Goal: Task Accomplishment & Management: Manage account settings

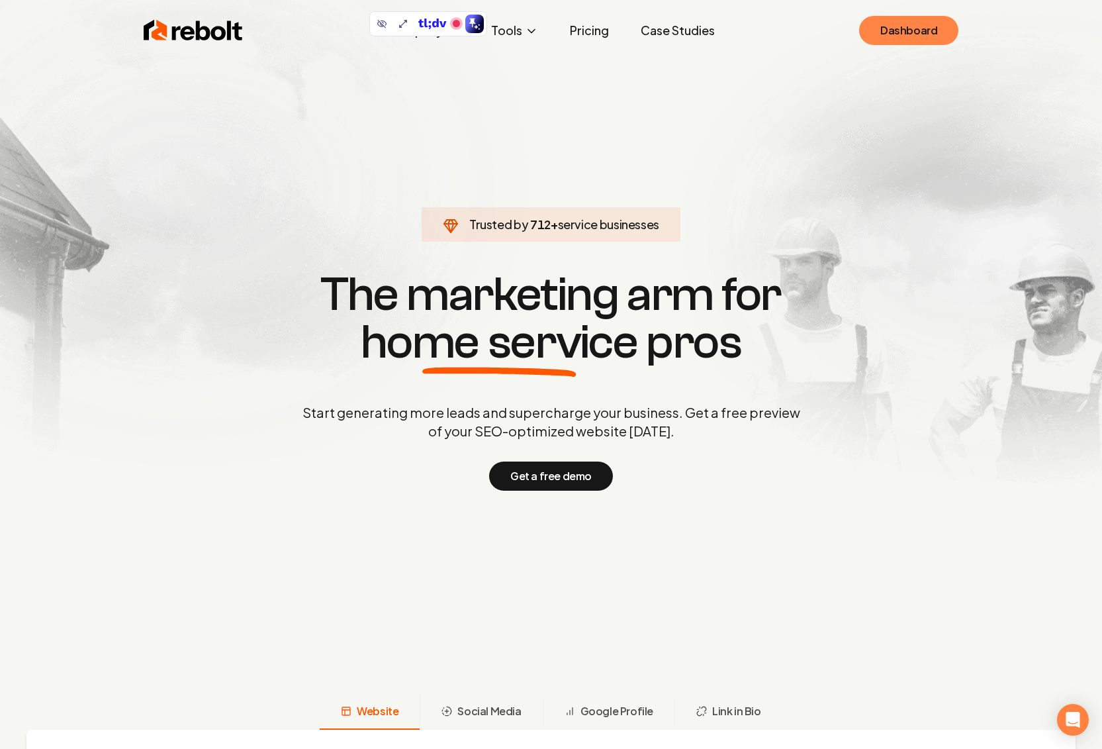
click at [903, 36] on link "Dashboard" at bounding box center [908, 30] width 99 height 29
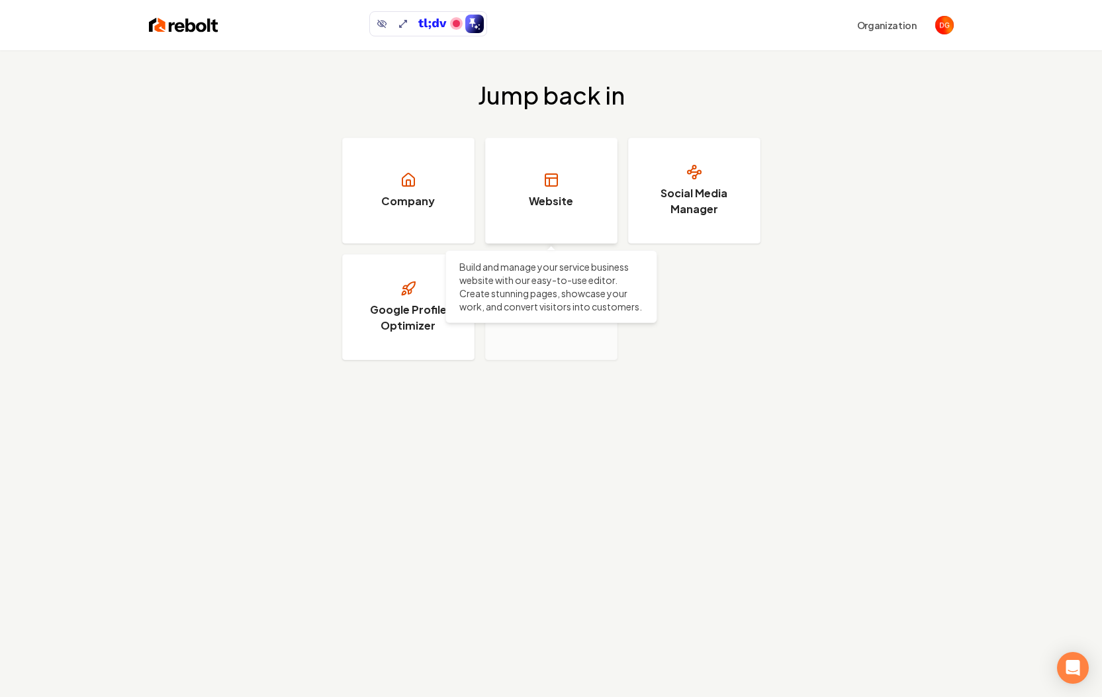
click at [538, 187] on link "Website" at bounding box center [551, 191] width 132 height 106
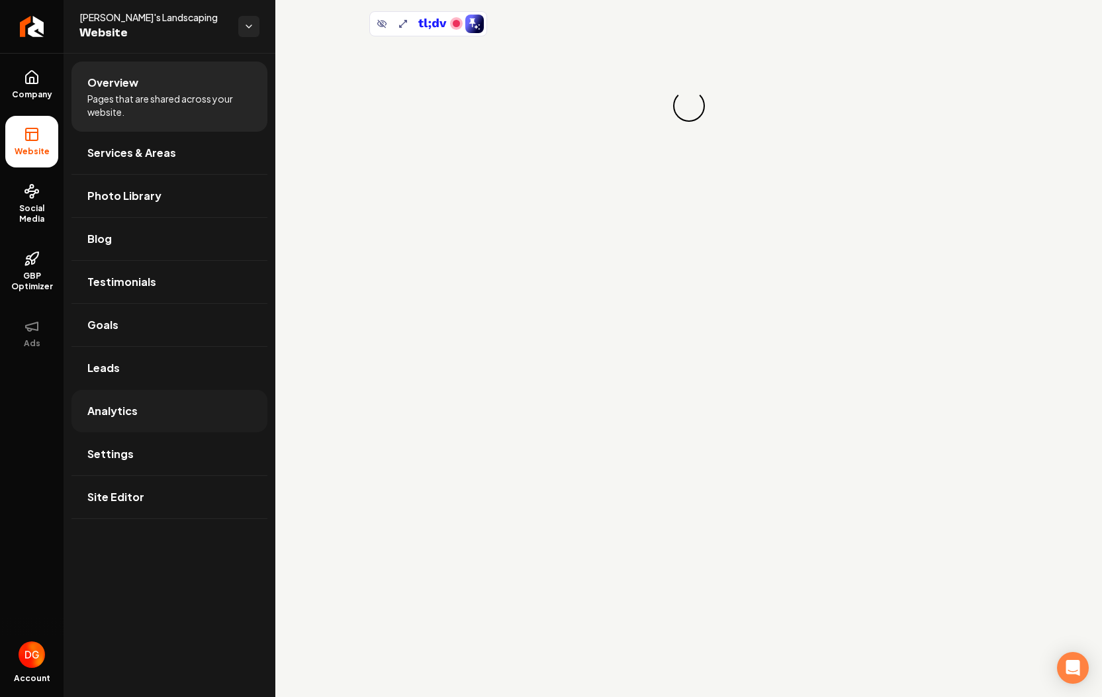
click at [105, 424] on link "Analytics" at bounding box center [169, 411] width 196 height 42
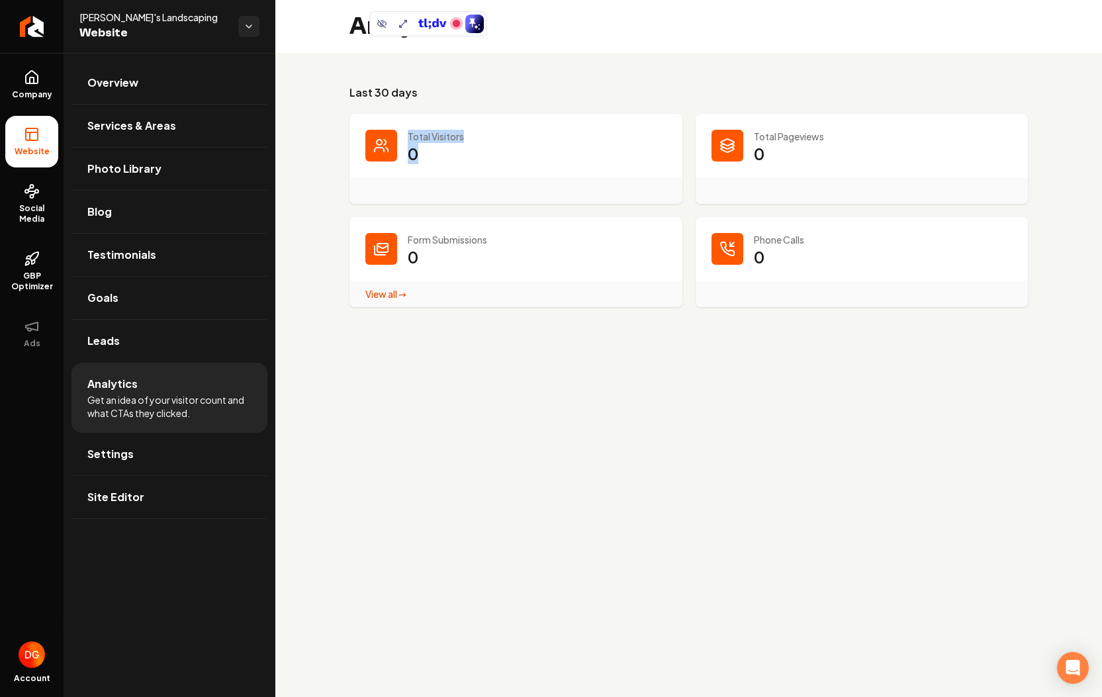
drag, startPoint x: 402, startPoint y: 140, endPoint x: 457, endPoint y: 145, distance: 55.8
click at [457, 145] on div "Total Visitors 0" at bounding box center [515, 159] width 333 height 90
click at [457, 145] on dd "0" at bounding box center [537, 163] width 259 height 40
drag, startPoint x: 436, startPoint y: 152, endPoint x: 405, endPoint y: 130, distance: 38.4
click at [405, 130] on div "Total Visitors 0" at bounding box center [515, 159] width 333 height 90
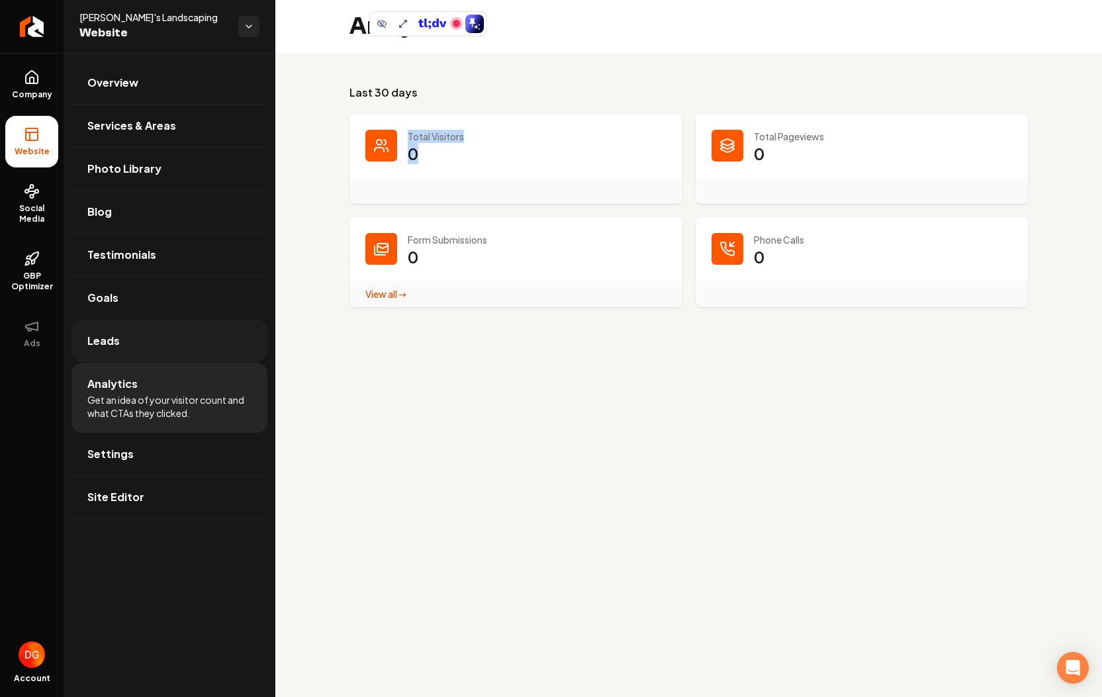
click at [115, 342] on span "Leads" at bounding box center [103, 341] width 32 height 16
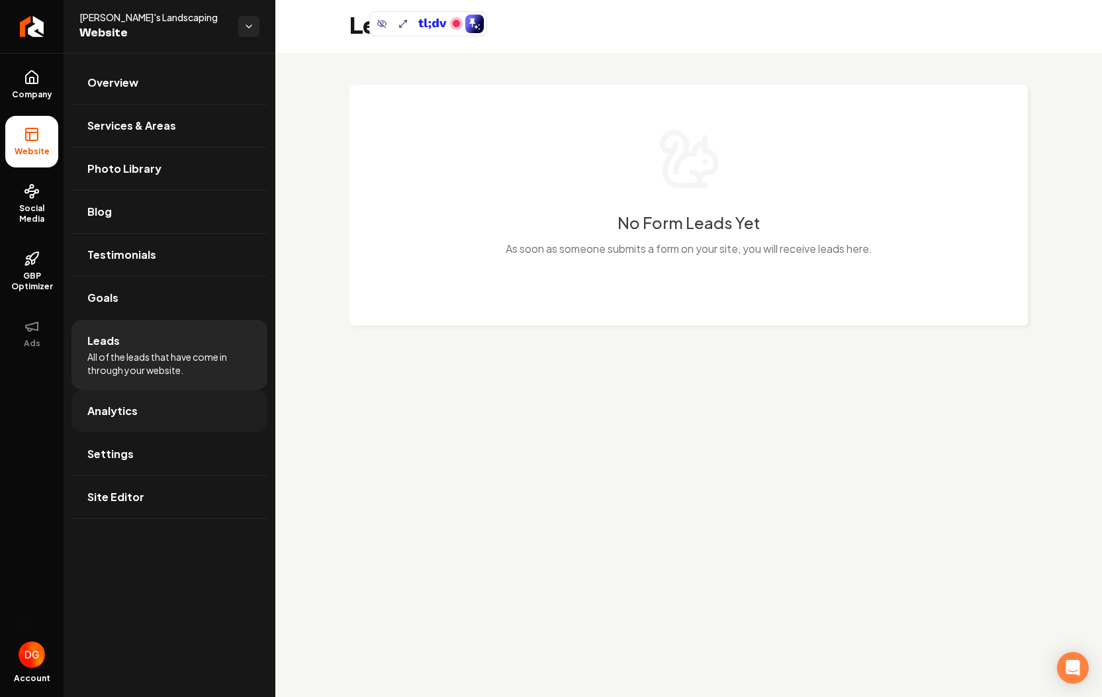
click at [122, 411] on span "Analytics" at bounding box center [112, 411] width 50 height 16
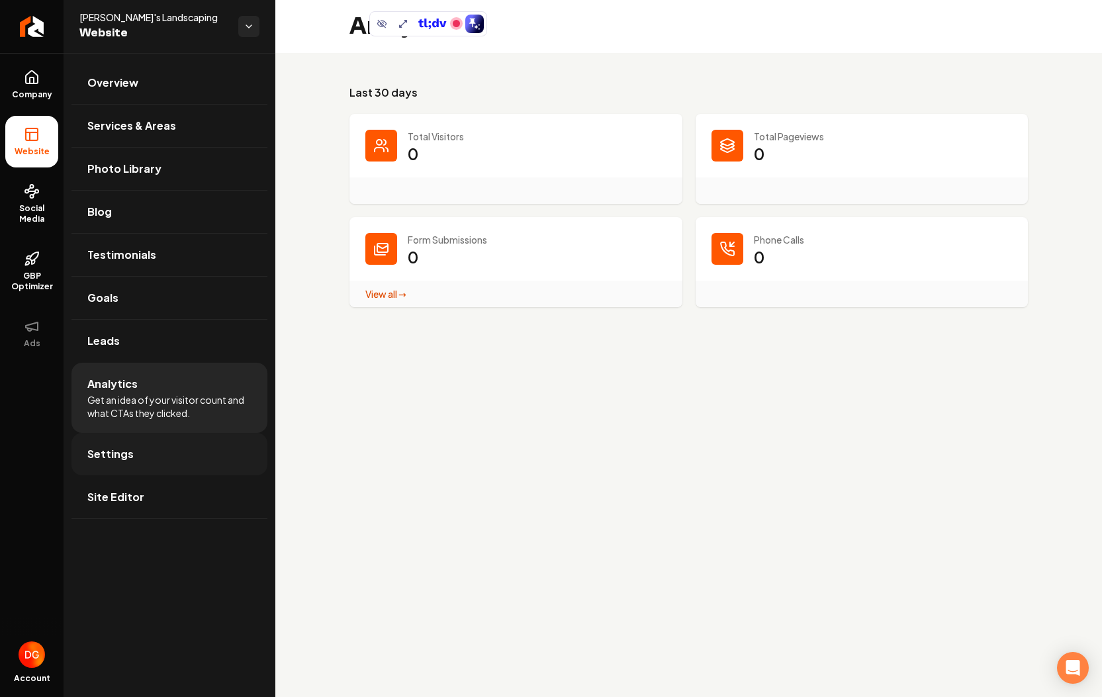
click at [118, 457] on span "Settings" at bounding box center [110, 454] width 46 height 16
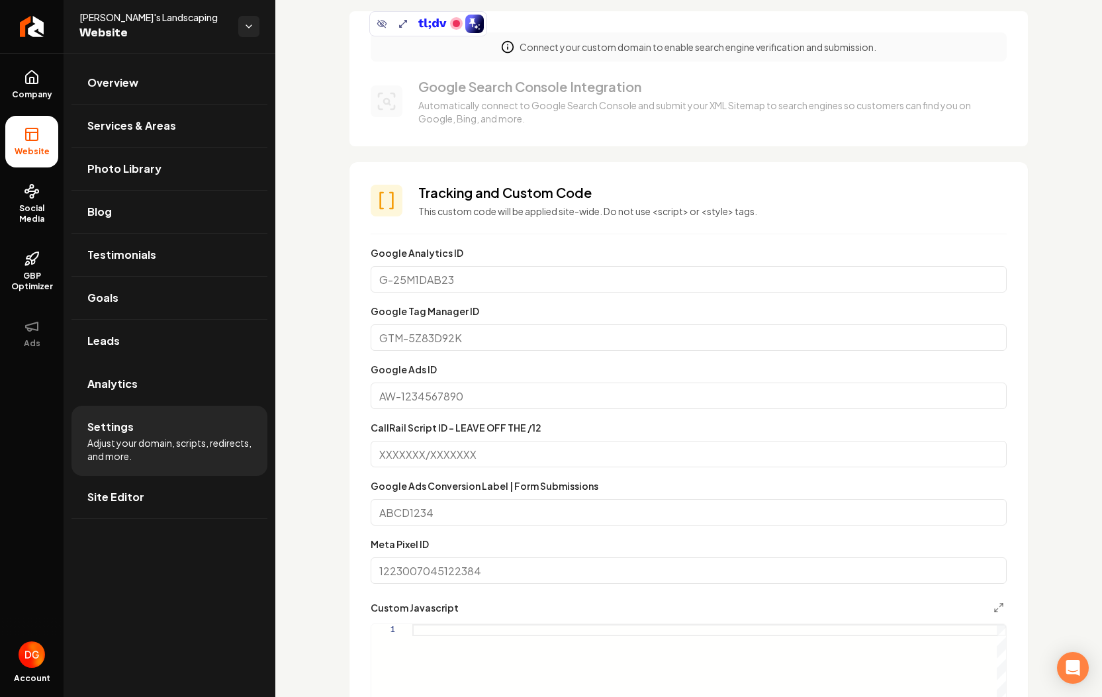
scroll to position [235, 0]
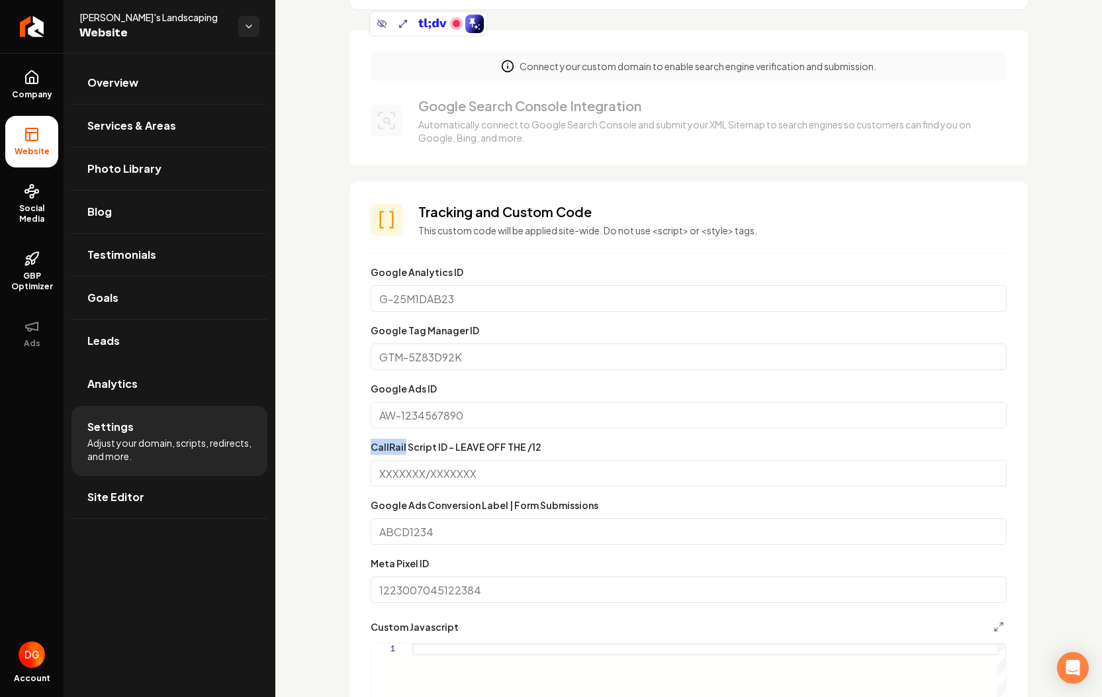
drag, startPoint x: 403, startPoint y: 447, endPoint x: 362, endPoint y: 445, distance: 41.1
click at [362, 445] on section "Tracking and Custom Code This custom code will be applied site-wide. Do not use…" at bounding box center [688, 548] width 678 height 735
click at [349, 445] on section "Tracking and Custom Code This custom code will be applied site-wide. Do not use…" at bounding box center [688, 548] width 678 height 735
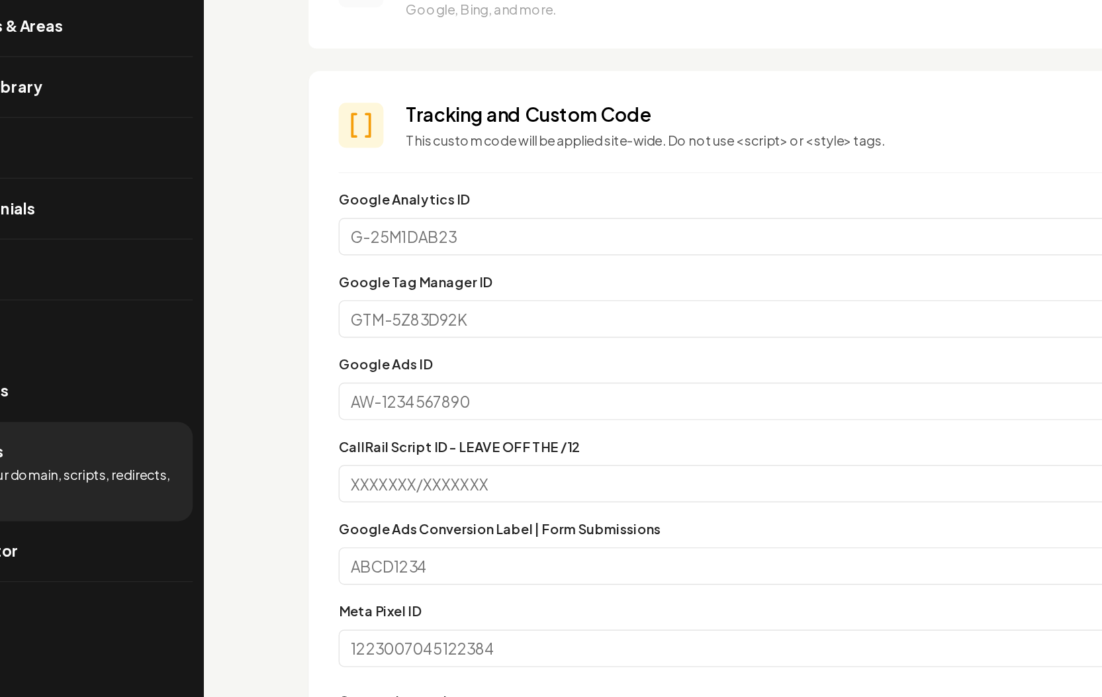
scroll to position [264, 0]
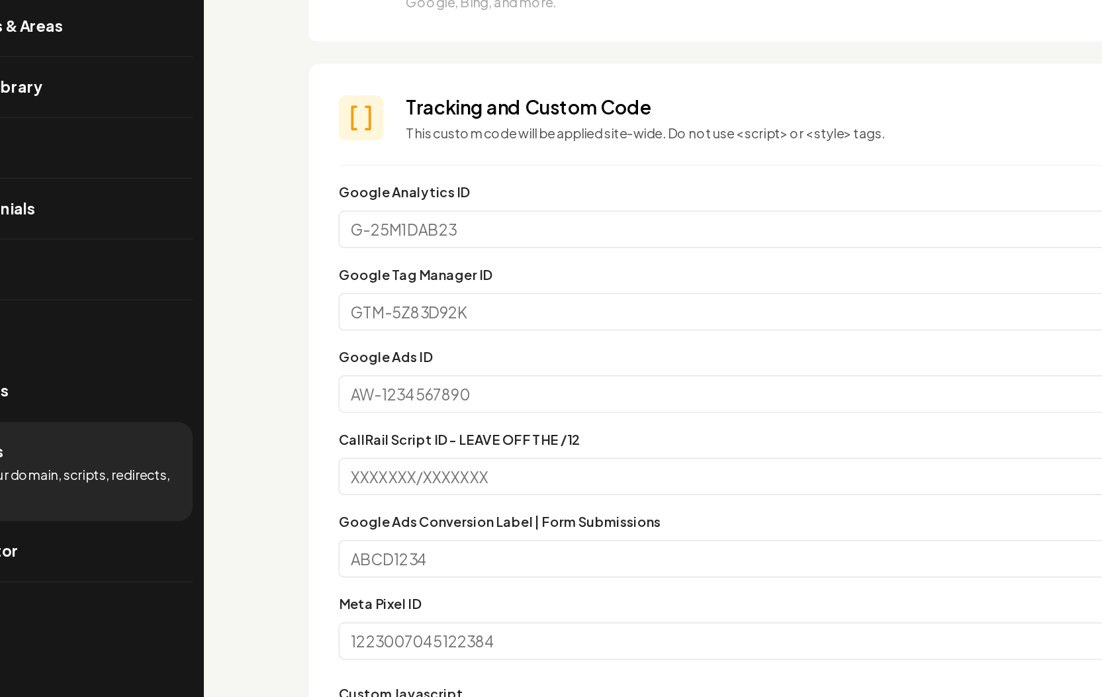
click at [424, 230] on section "Tracking and Custom Code This custom code will be applied site-wide. Do not use…" at bounding box center [688, 519] width 678 height 735
click at [419, 308] on div "Google Tag Manager ID" at bounding box center [689, 317] width 636 height 48
click at [414, 362] on label "Google Ads ID" at bounding box center [404, 359] width 66 height 12
click at [414, 373] on input "Google Ads ID" at bounding box center [689, 386] width 636 height 26
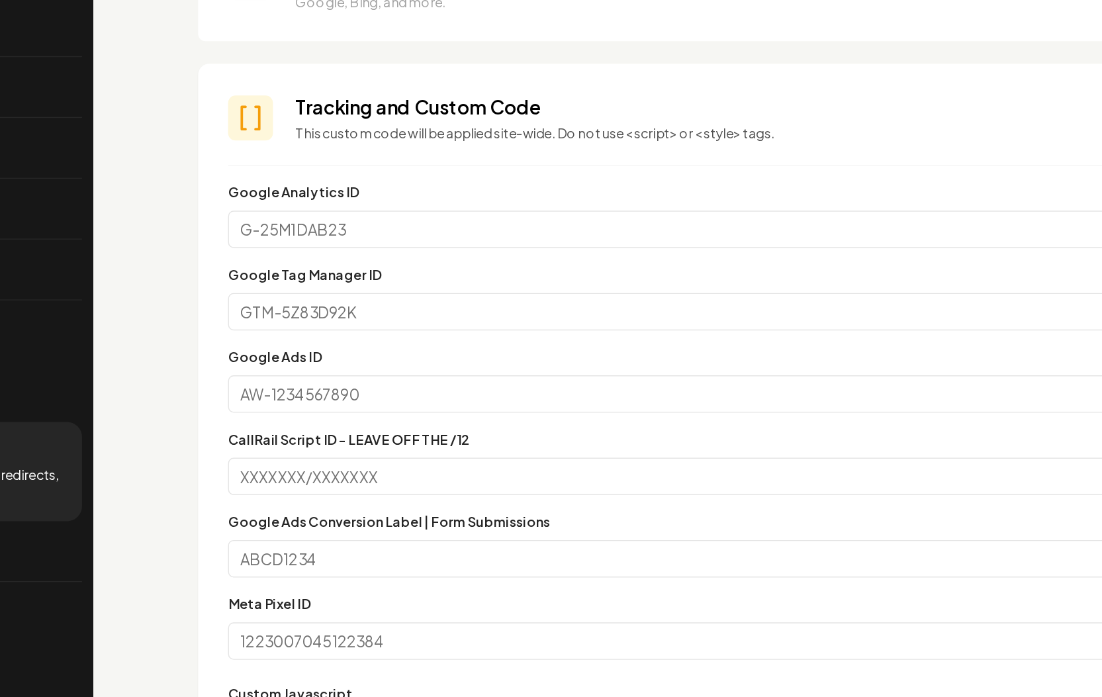
click at [496, 362] on div "Google Ads ID" at bounding box center [689, 375] width 636 height 48
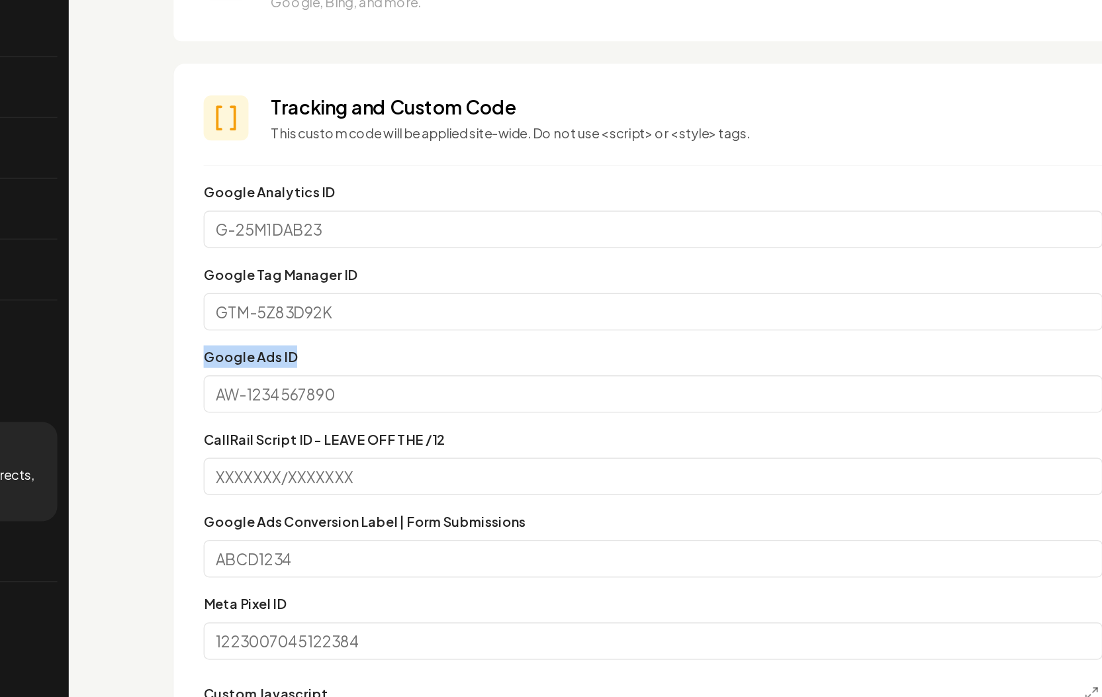
click at [510, 362] on div "Google Ads ID" at bounding box center [689, 375] width 636 height 48
click at [450, 416] on label "CallRail Script ID - LEAVE OFF THE /12" at bounding box center [456, 418] width 171 height 12
click at [450, 431] on input "CallRail Script ID - LEAVE OFF THE /12" at bounding box center [689, 444] width 636 height 26
click at [450, 416] on label "CallRail Script ID - LEAVE OFF THE /12" at bounding box center [456, 418] width 171 height 12
click at [450, 431] on input "CallRail Script ID - LEAVE OFF THE /12" at bounding box center [689, 444] width 636 height 26
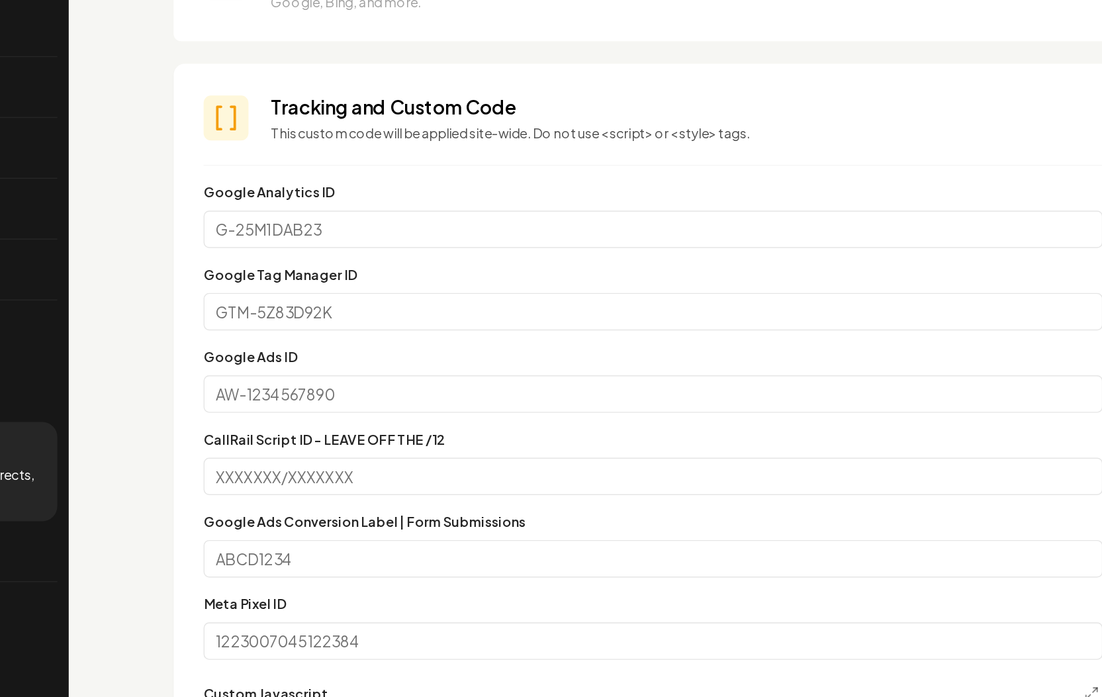
click at [450, 416] on label "CallRail Script ID - LEAVE OFF THE /12" at bounding box center [456, 418] width 171 height 12
click at [450, 431] on input "CallRail Script ID - LEAVE OFF THE /12" at bounding box center [689, 444] width 636 height 26
click at [398, 416] on label "CallRail Script ID - LEAVE OFF THE /12" at bounding box center [456, 418] width 171 height 12
click at [398, 431] on input "CallRail Script ID - LEAVE OFF THE /12" at bounding box center [689, 444] width 636 height 26
click at [398, 416] on label "CallRail Script ID - LEAVE OFF THE /12" at bounding box center [456, 418] width 171 height 12
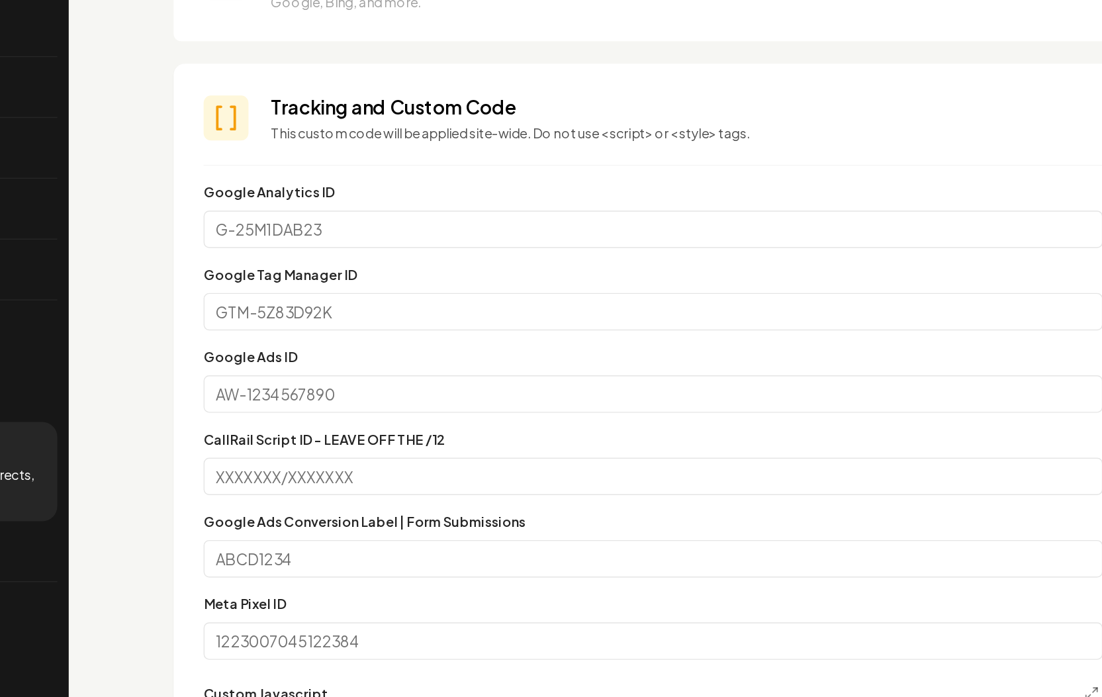
click at [398, 431] on input "CallRail Script ID - LEAVE OFF THE /12" at bounding box center [689, 444] width 636 height 26
drag, startPoint x: 451, startPoint y: 415, endPoint x: 370, endPoint y: 418, distance: 80.8
click at [371, 418] on label "CallRail Script ID - LEAVE OFF THE /12" at bounding box center [456, 418] width 171 height 12
click at [371, 417] on label "CallRail Script ID - LEAVE OFF THE /12" at bounding box center [456, 418] width 171 height 12
click at [371, 431] on input "CallRail Script ID - LEAVE OFF THE /12" at bounding box center [689, 444] width 636 height 26
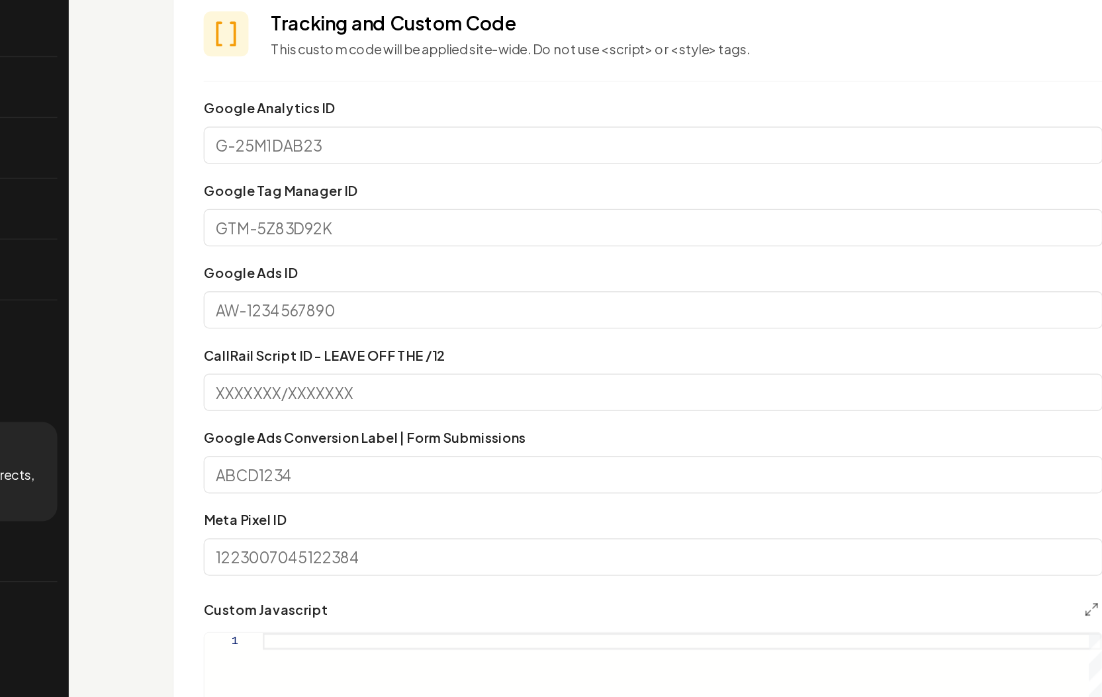
scroll to position [324, 0]
drag, startPoint x: 374, startPoint y: 418, endPoint x: 501, endPoint y: 418, distance: 127.1
click at [501, 418] on label "Google Ads Conversion Label | Form Submissions" at bounding box center [485, 416] width 228 height 12
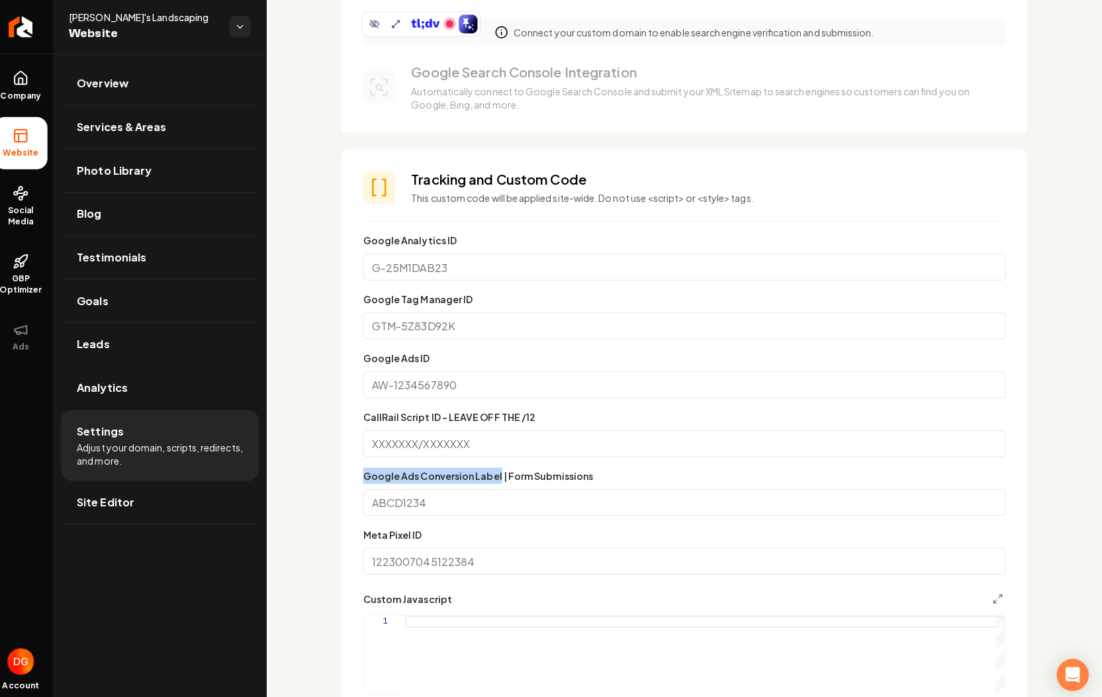
scroll to position [0, 0]
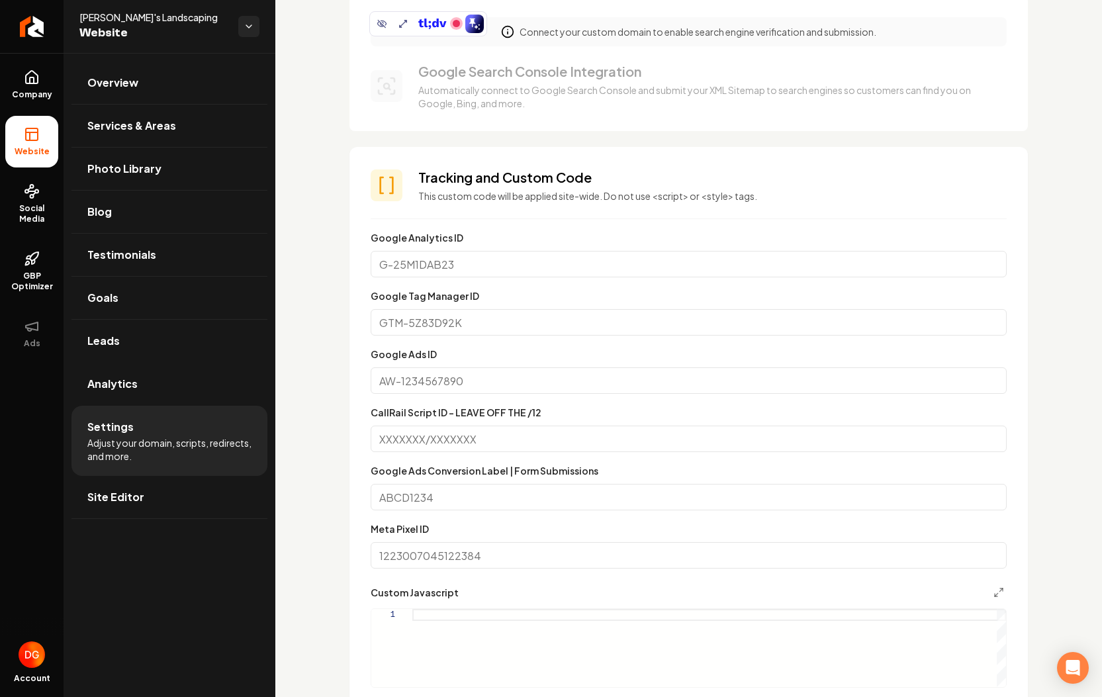
click at [311, 409] on div "Custom domain A paid subscription is required to use a custom domain. Your Doma…" at bounding box center [688, 582] width 827 height 1596
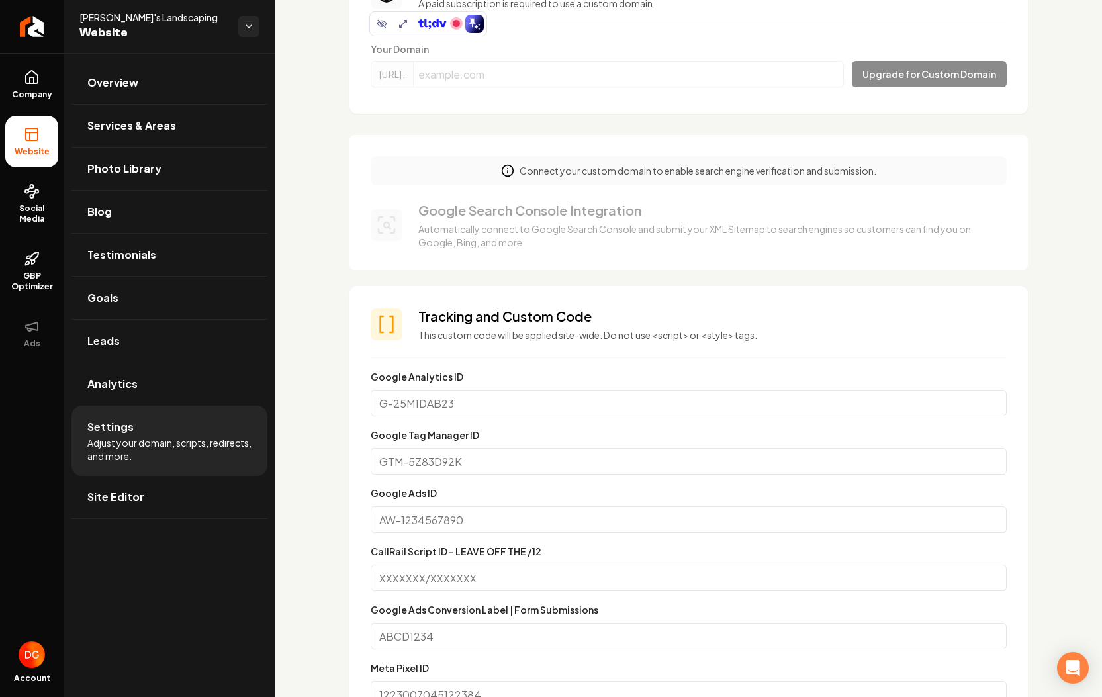
scroll to position [2, 0]
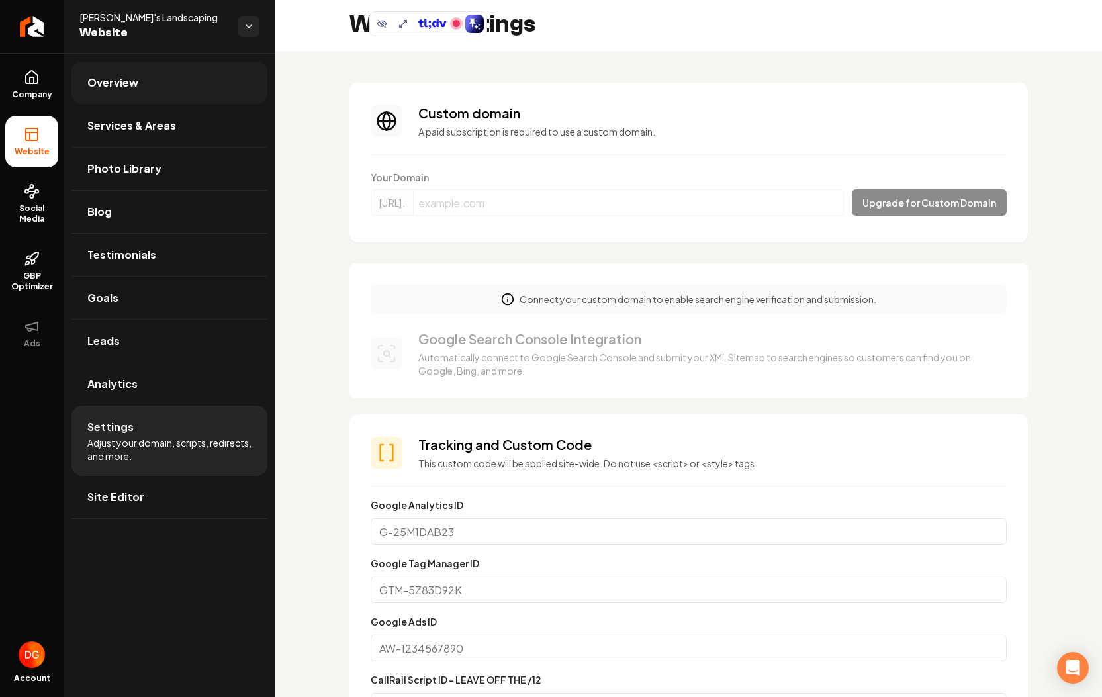
click at [181, 69] on link "Overview" at bounding box center [169, 83] width 196 height 42
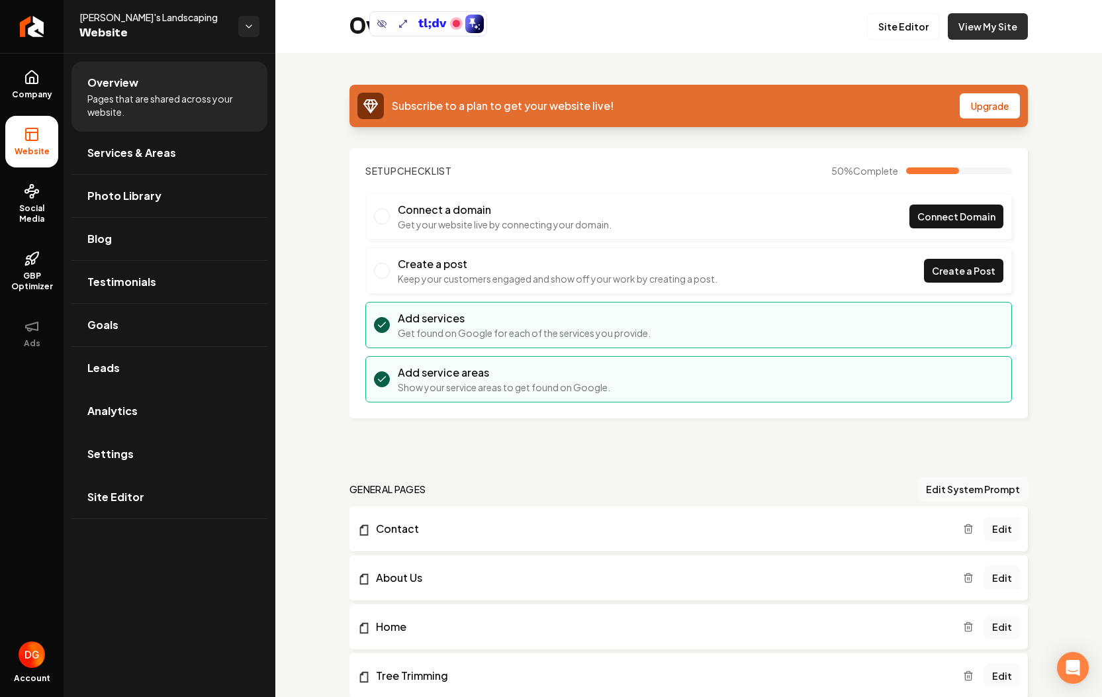
click at [984, 29] on link "View My Site" at bounding box center [988, 26] width 80 height 26
click at [982, 115] on button "Upgrade" at bounding box center [990, 105] width 60 height 25
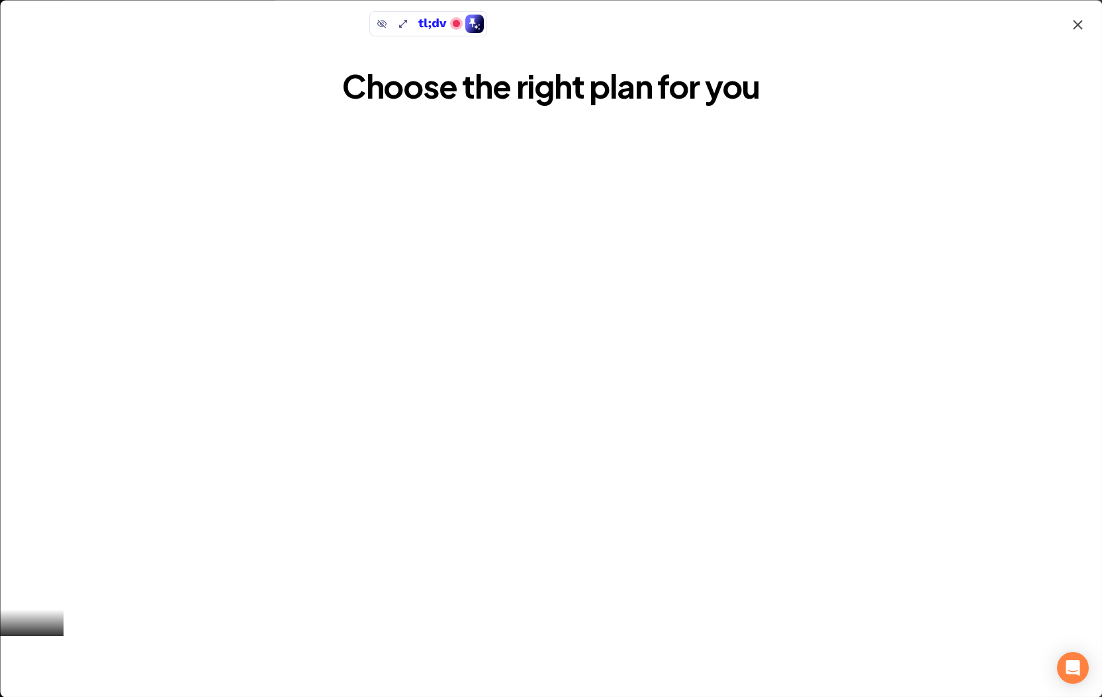
click at [1074, 23] on icon "button" at bounding box center [1078, 25] width 16 height 16
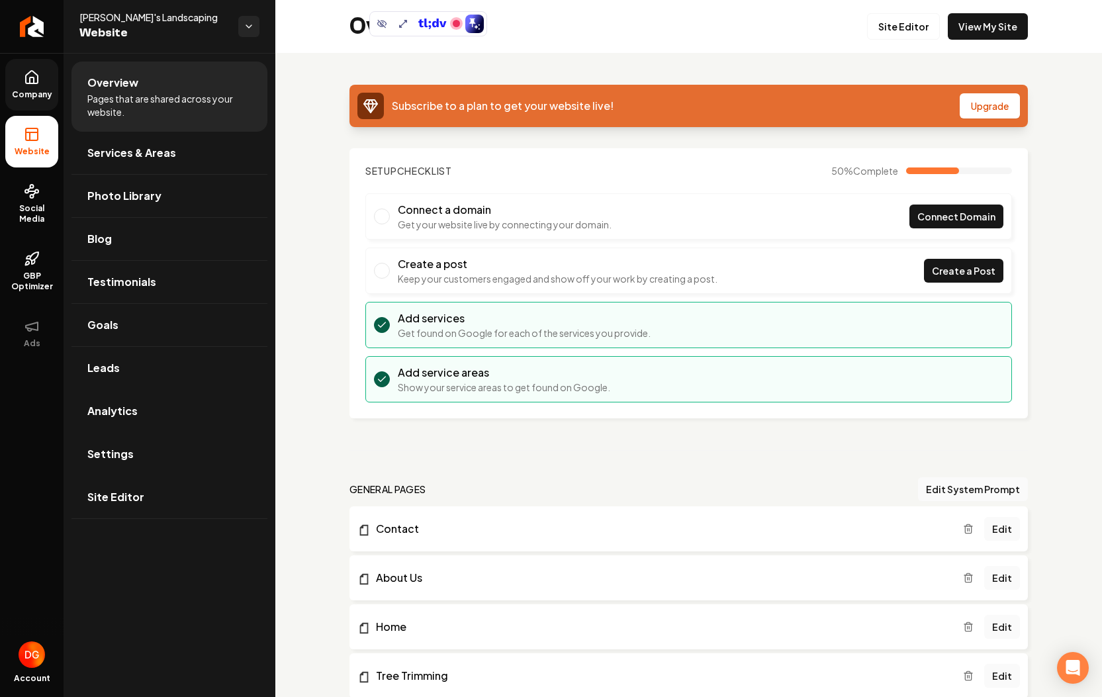
click at [30, 83] on icon at bounding box center [32, 77] width 12 height 13
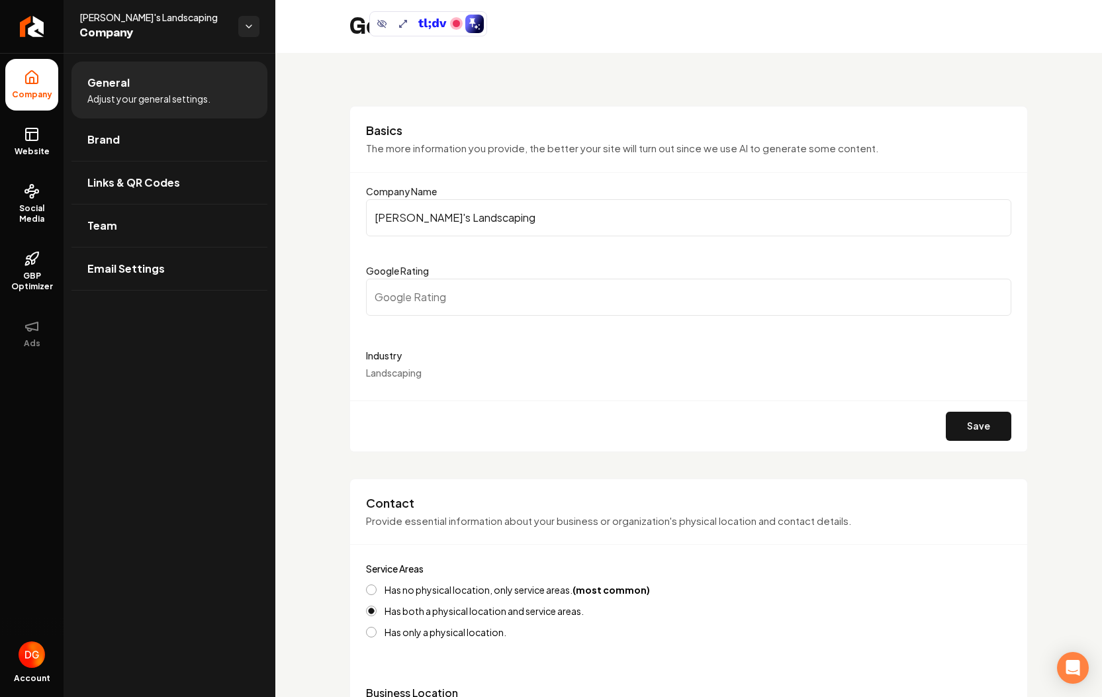
click at [33, 79] on icon at bounding box center [32, 80] width 4 height 6
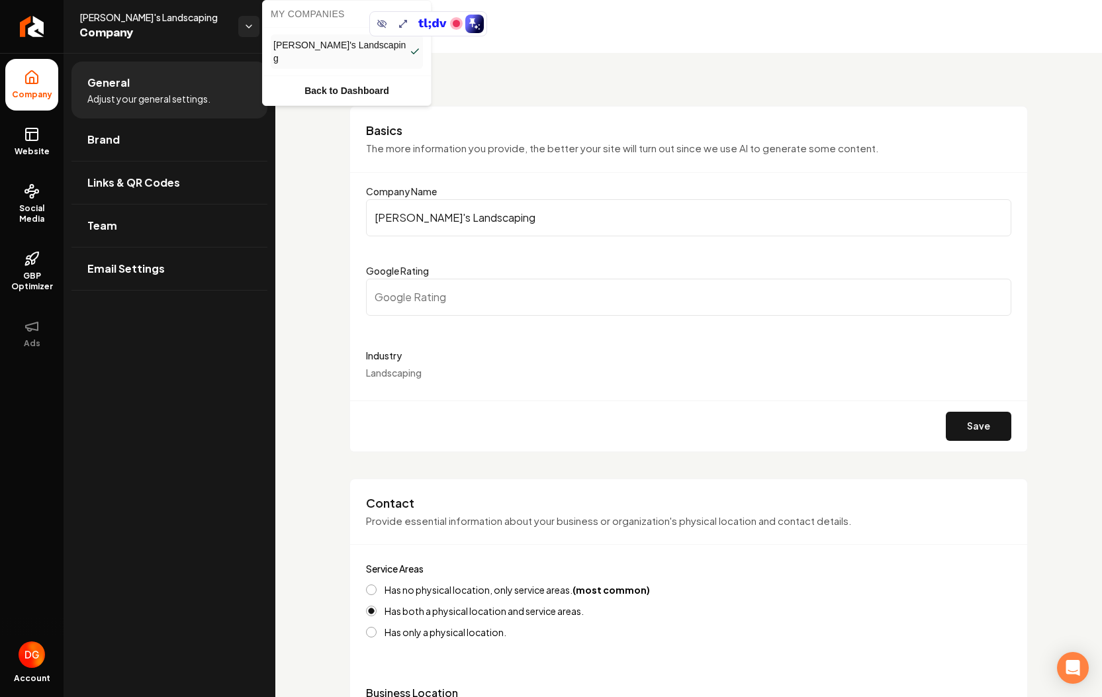
click at [246, 28] on html "Company Website Social Media GBP Optimizer Ads Account [PERSON_NAME]'s Landscap…" at bounding box center [551, 348] width 1102 height 697
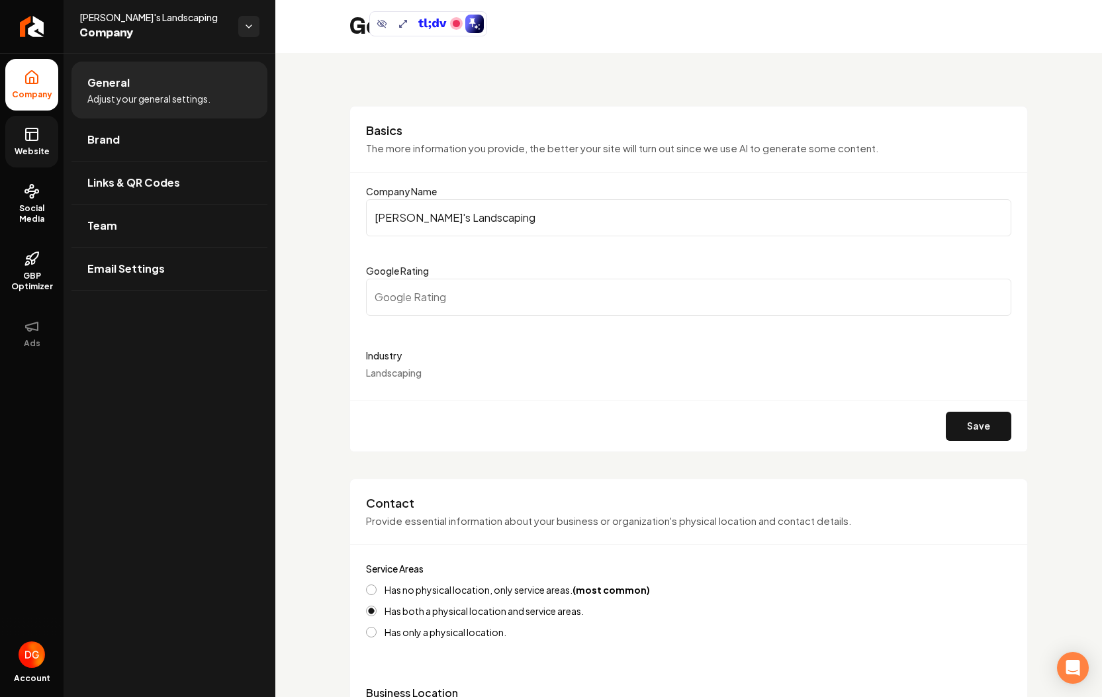
click at [27, 149] on span "Website" at bounding box center [32, 151] width 46 height 11
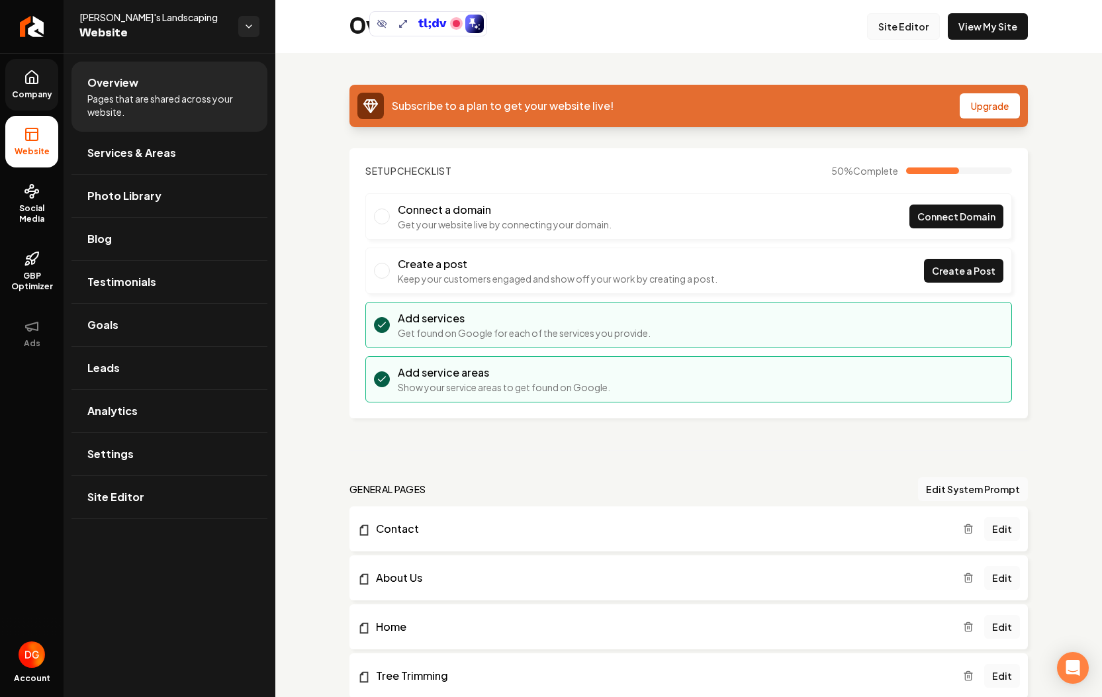
click at [909, 17] on link "Site Editor" at bounding box center [903, 26] width 73 height 26
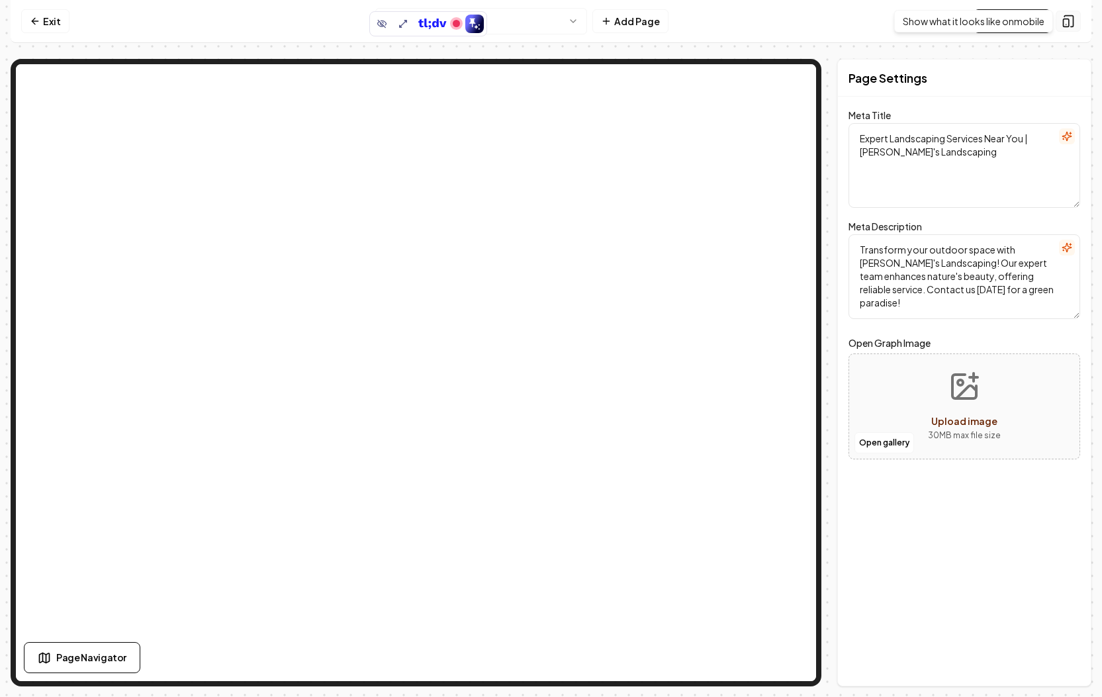
click at [1073, 24] on icon at bounding box center [1068, 21] width 9 height 11
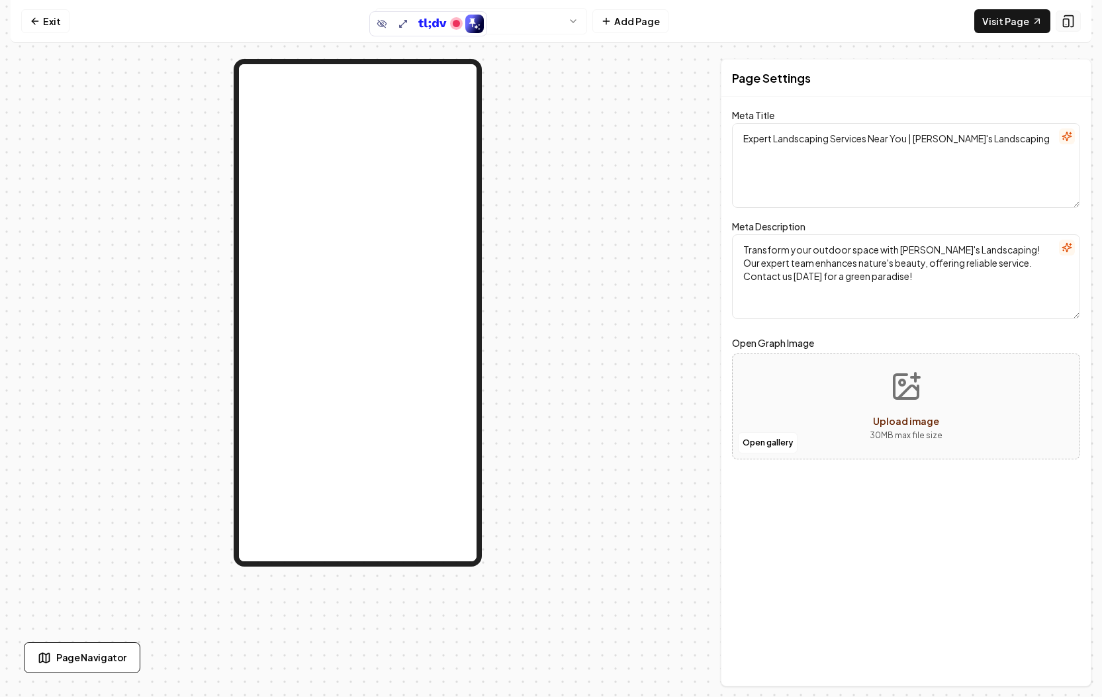
click at [1073, 24] on icon at bounding box center [1068, 21] width 9 height 11
